Goal: Information Seeking & Learning: Learn about a topic

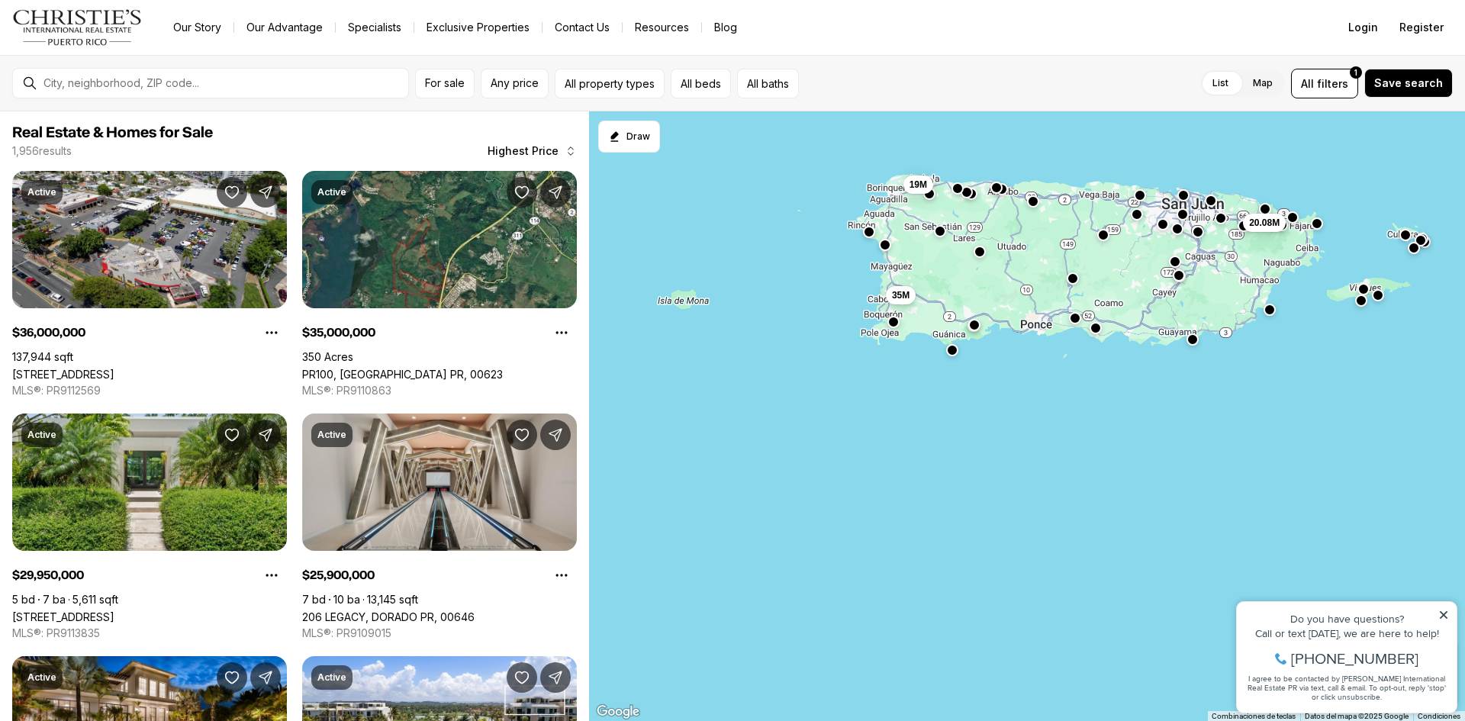
drag, startPoint x: 817, startPoint y: 589, endPoint x: 1032, endPoint y: 325, distance: 340.5
click at [1034, 325] on div "20.08M 35M 19M" at bounding box center [1027, 416] width 876 height 610
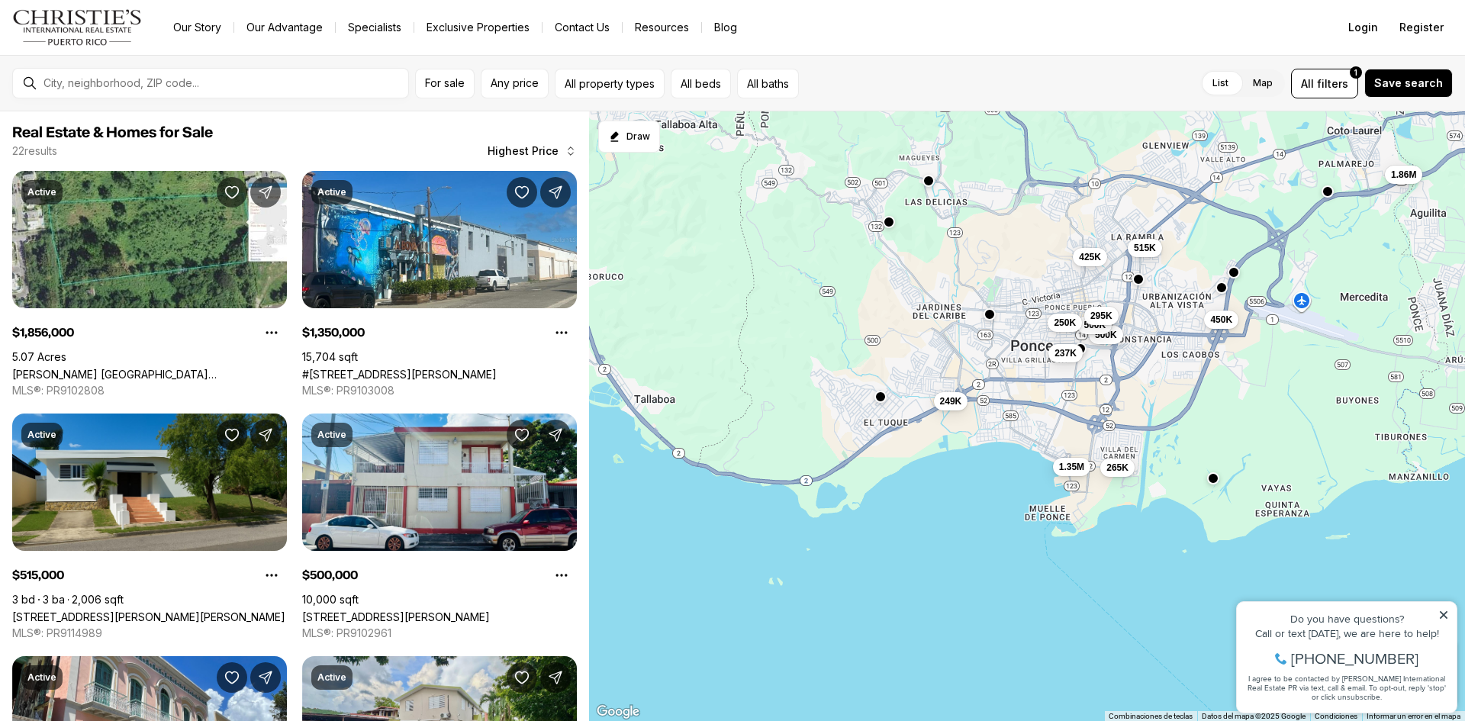
drag, startPoint x: 1174, startPoint y: 321, endPoint x: 1095, endPoint y: 362, distance: 89.4
click at [1095, 362] on div "1.86M 1.35M 515K 500K 500K 450K 425K 295K 265K 250K 249K 237K" at bounding box center [1027, 416] width 876 height 610
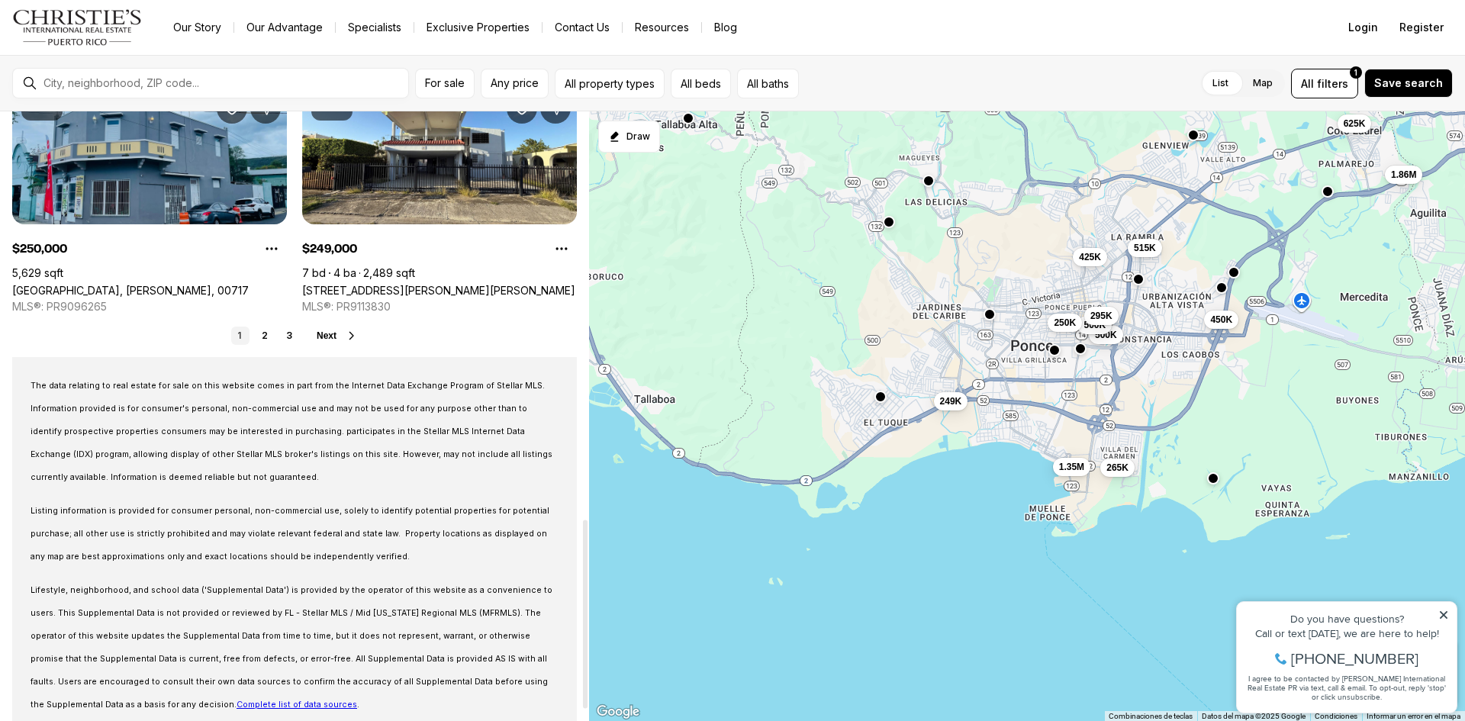
scroll to position [1354, 0]
